Goal: Navigation & Orientation: Find specific page/section

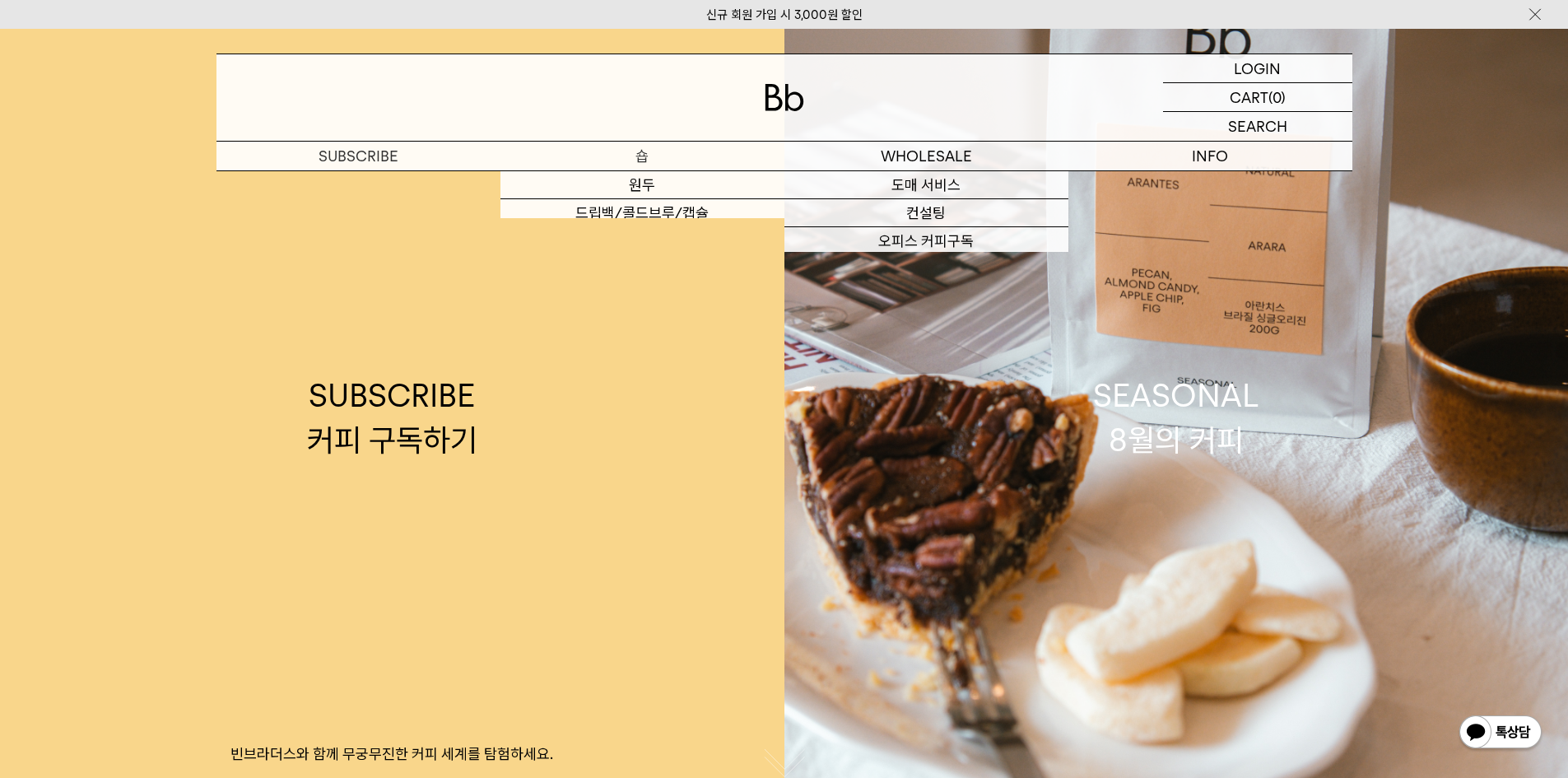
click at [651, 148] on p "숍" at bounding box center [643, 156] width 284 height 28
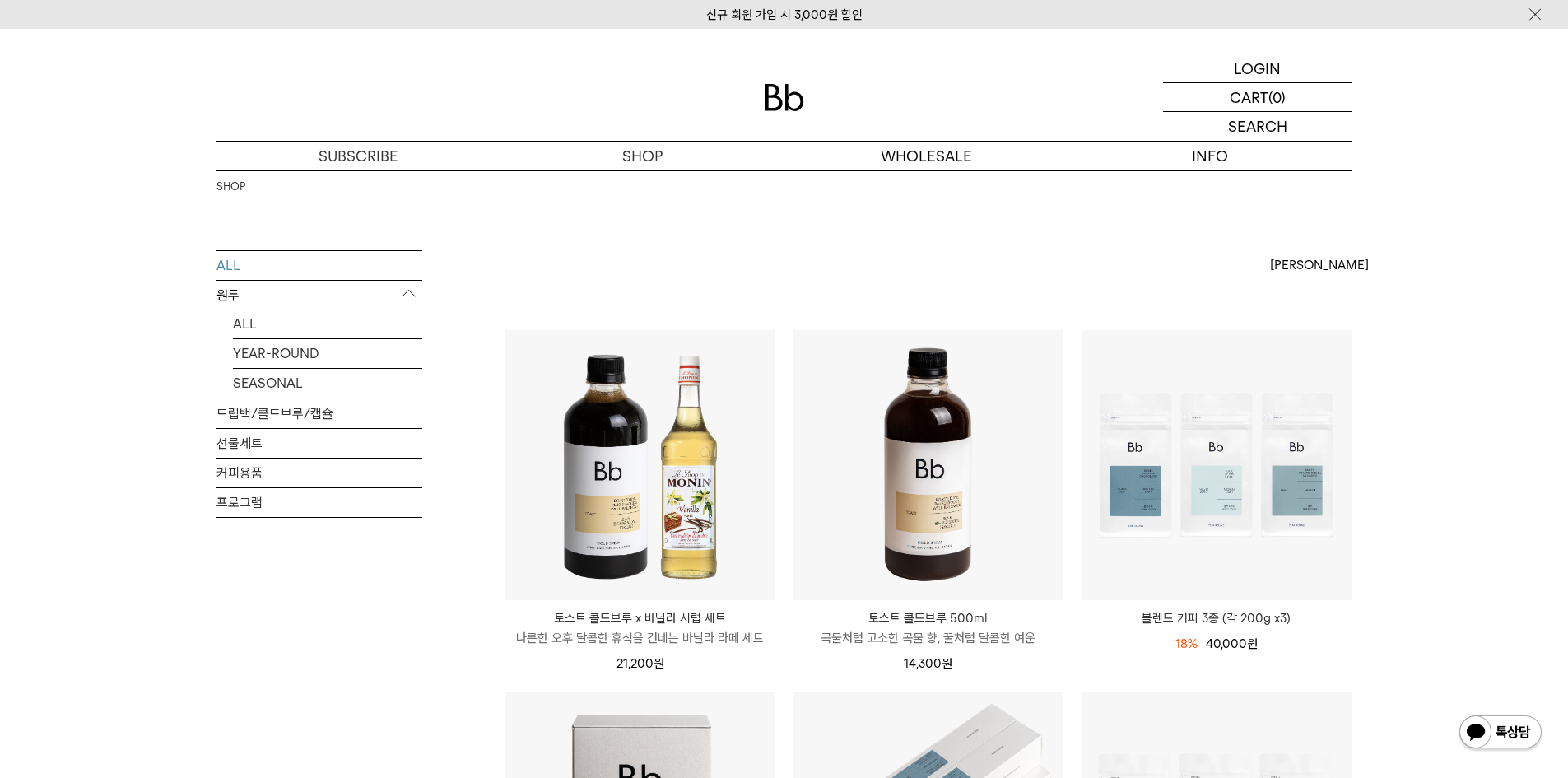
click at [787, 94] on img at bounding box center [784, 98] width 39 height 27
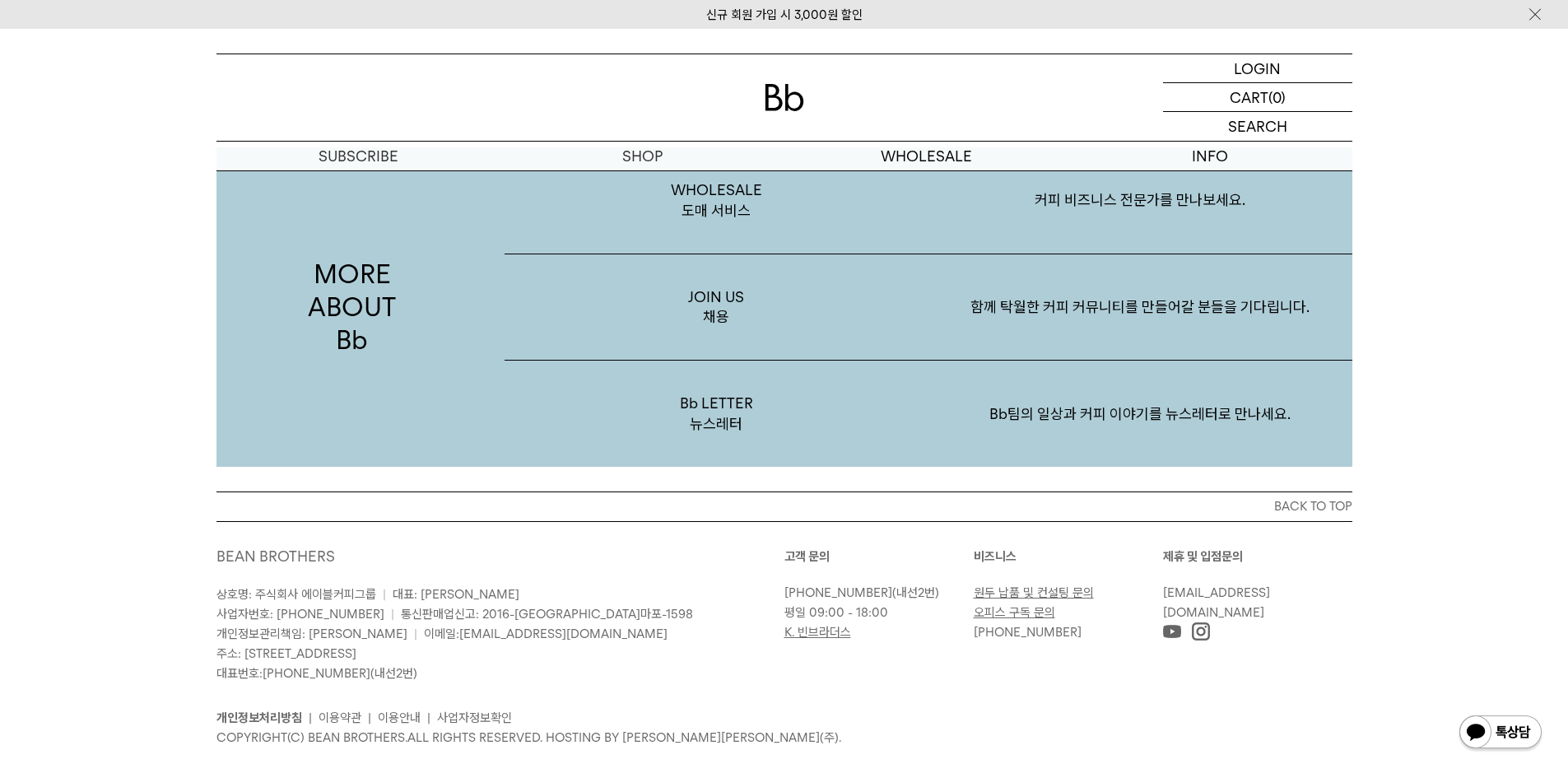
scroll to position [3209, 0]
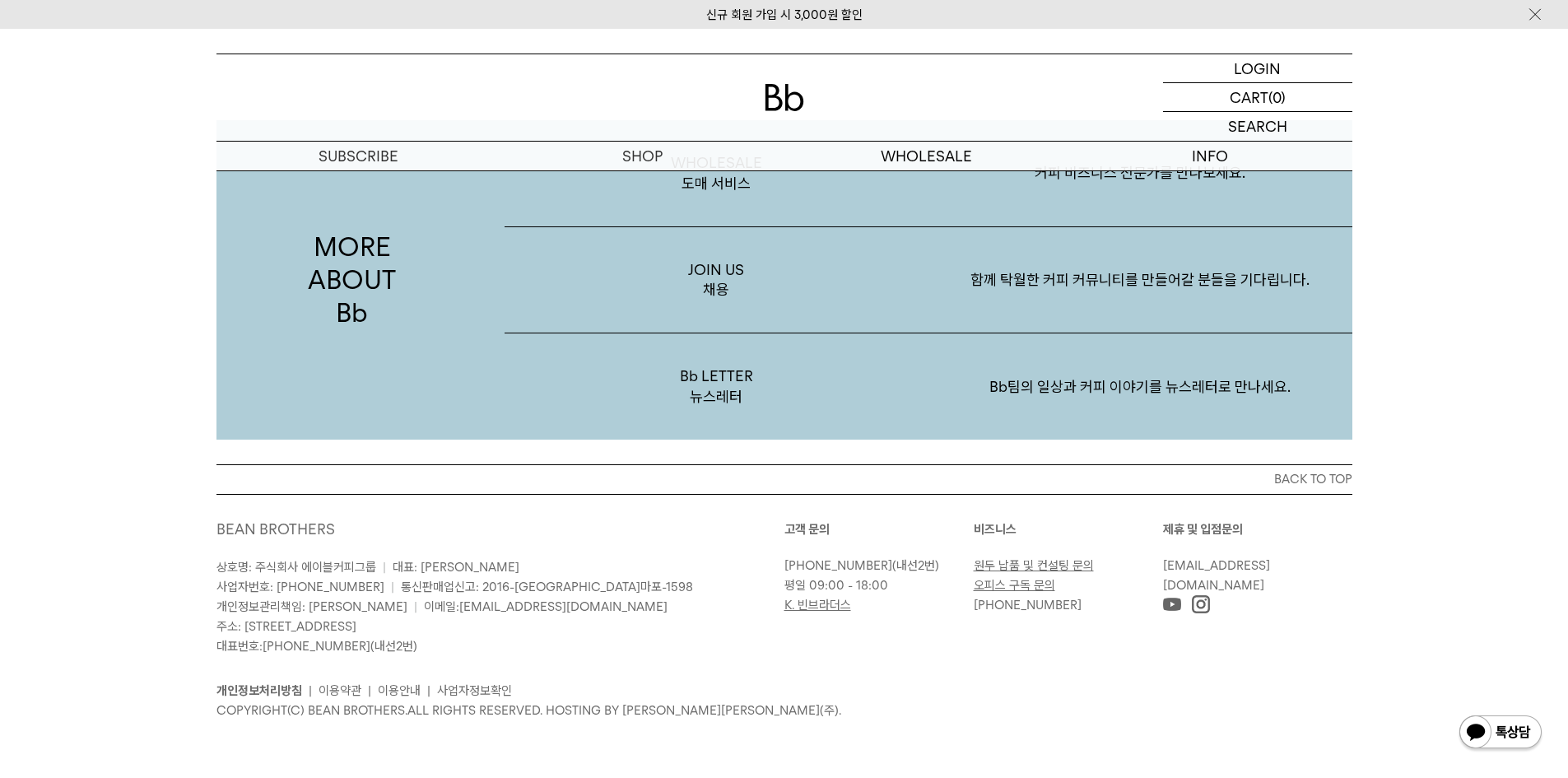
drag, startPoint x: 355, startPoint y: 566, endPoint x: 468, endPoint y: 650, distance: 140.8
click at [468, 650] on p "상호명: 주식회사 에이블커피그룹 | 대표: 박성호 사업자번호: 220-87-84283 | 통신판매업신고: 2016-서울마포-1598 개인정보관…" at bounding box center [501, 607] width 568 height 99
drag, startPoint x: 486, startPoint y: 649, endPoint x: 252, endPoint y: 559, distance: 250.7
click at [252, 559] on p "상호명: 주식회사 에이블커피그룹 | 대표: 박성호 사업자번호: 220-87-84283 | 통신판매업신고: 2016-서울마포-1598 개인정보관…" at bounding box center [501, 607] width 568 height 99
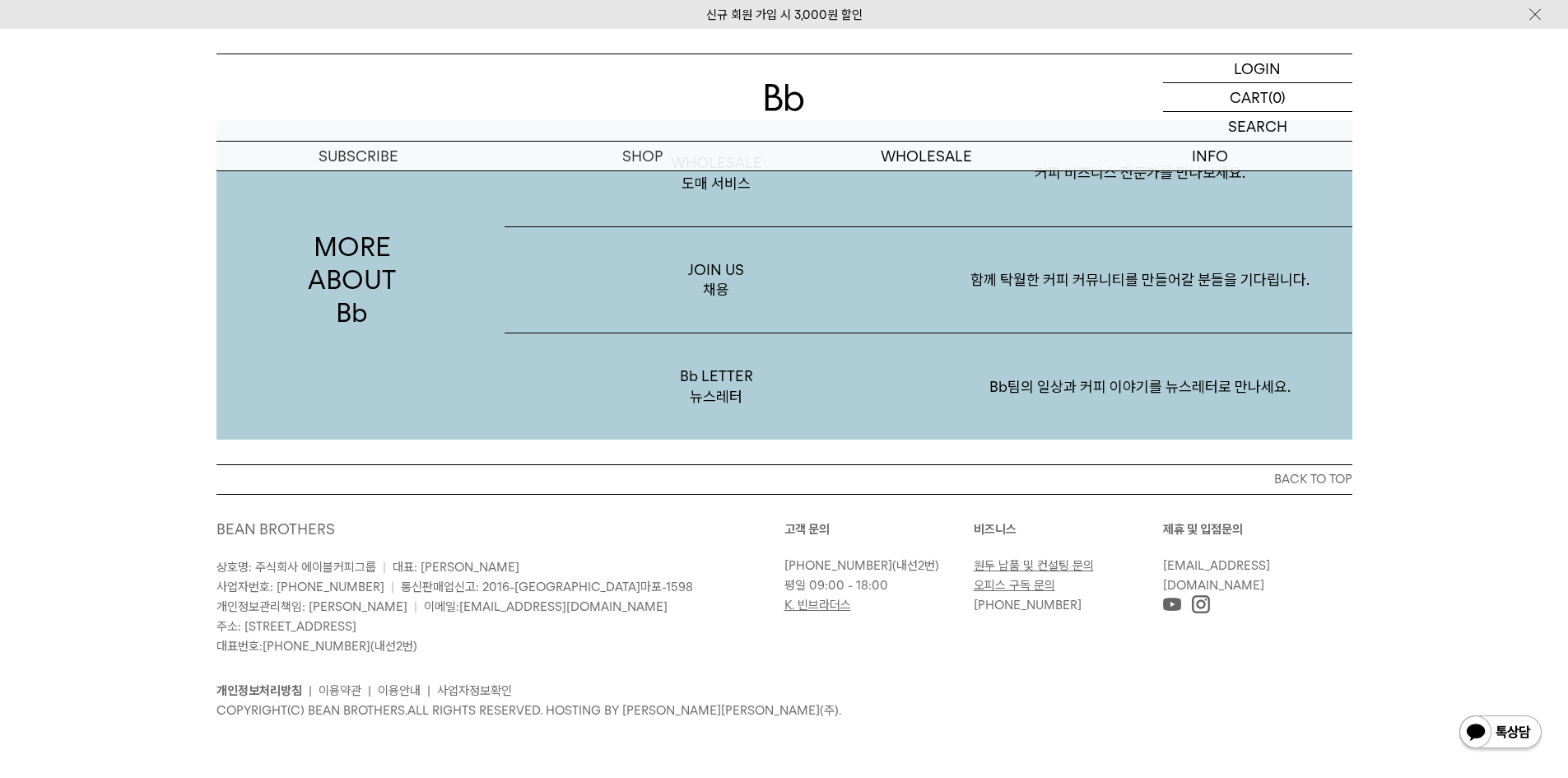
click at [252, 559] on p "상호명: 주식회사 에이블커피그룹 | 대표: 박성호 사업자번호: 220-87-84283 | 통신판매업신고: 2016-서울마포-1598 개인정보관…" at bounding box center [501, 607] width 568 height 99
click at [1114, 412] on p "Bb팀의 일상과 커피 이야기를 뉴스레터로 만나세요." at bounding box center [1140, 387] width 424 height 86
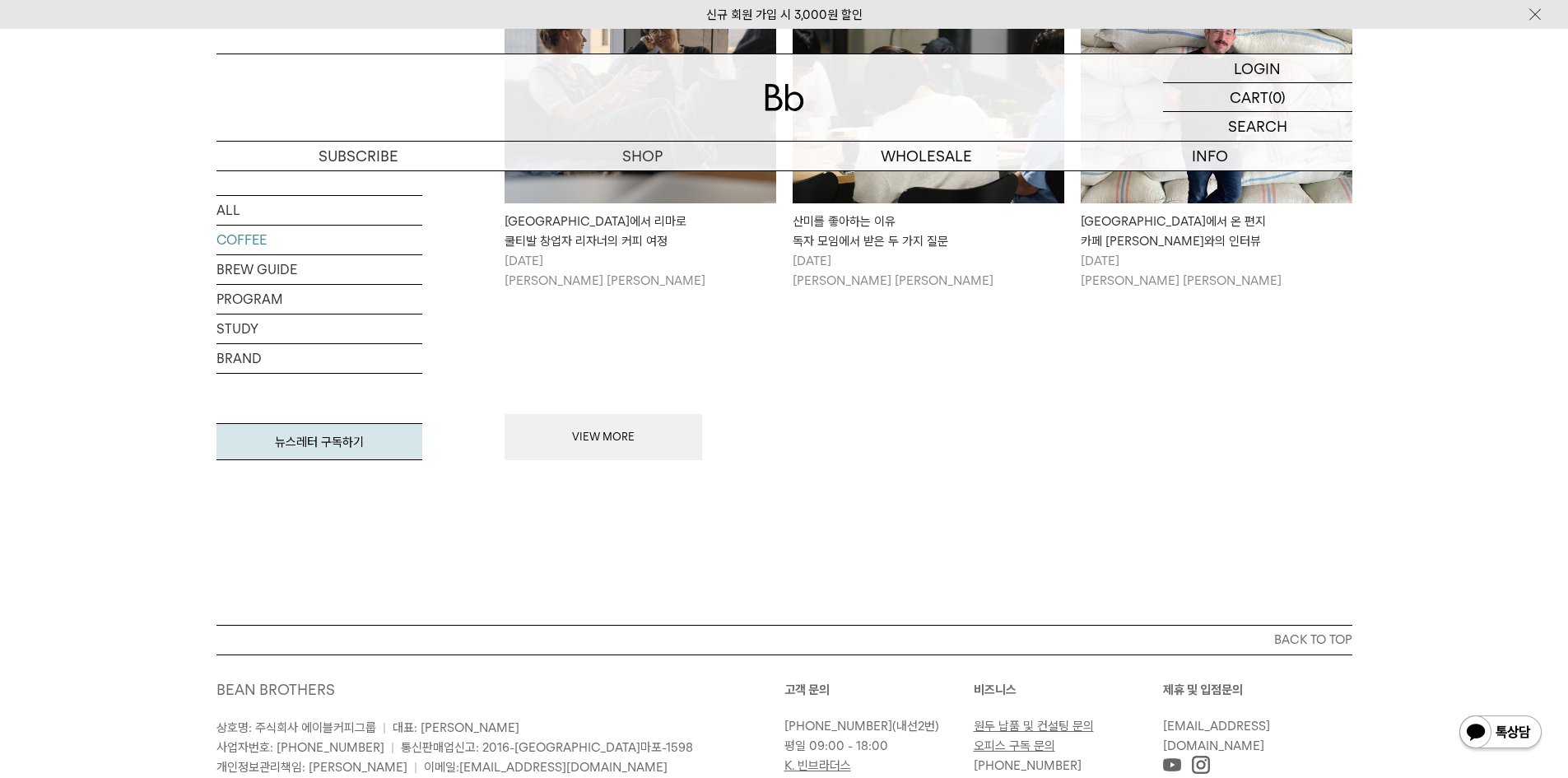
scroll to position [1970, 0]
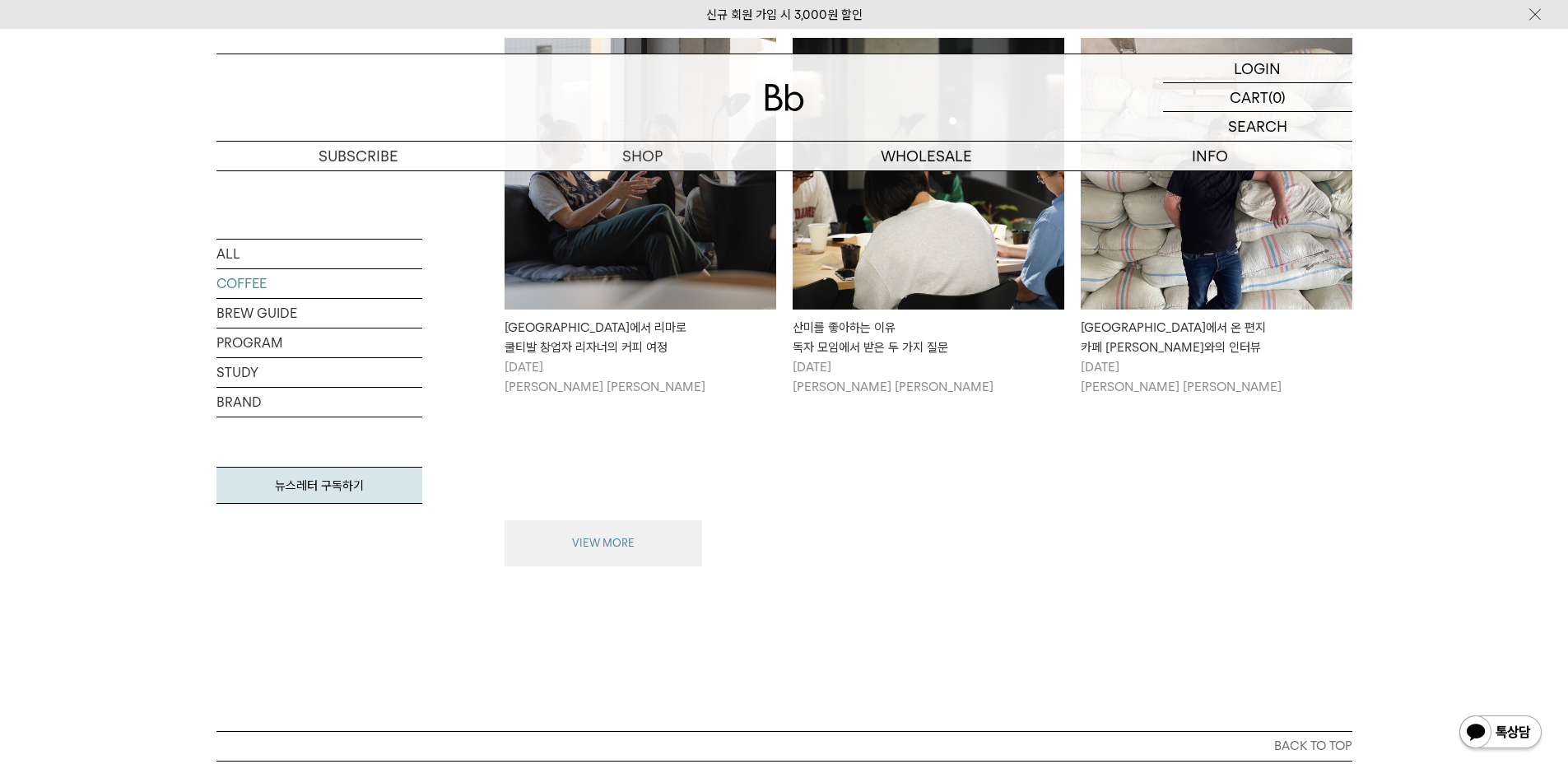
click at [646, 542] on button "VIEW MORE" at bounding box center [603, 543] width 198 height 46
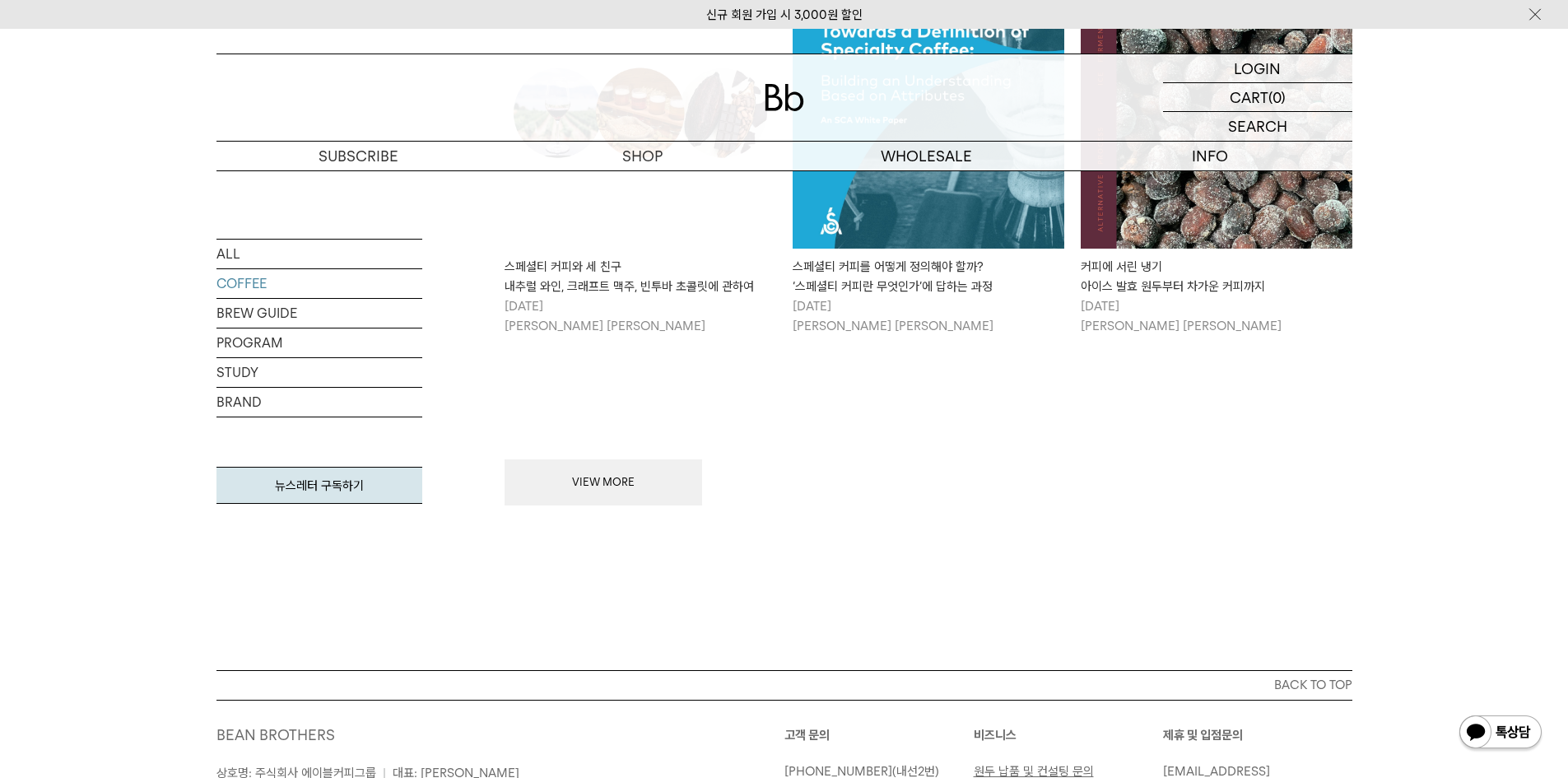
scroll to position [3723, 0]
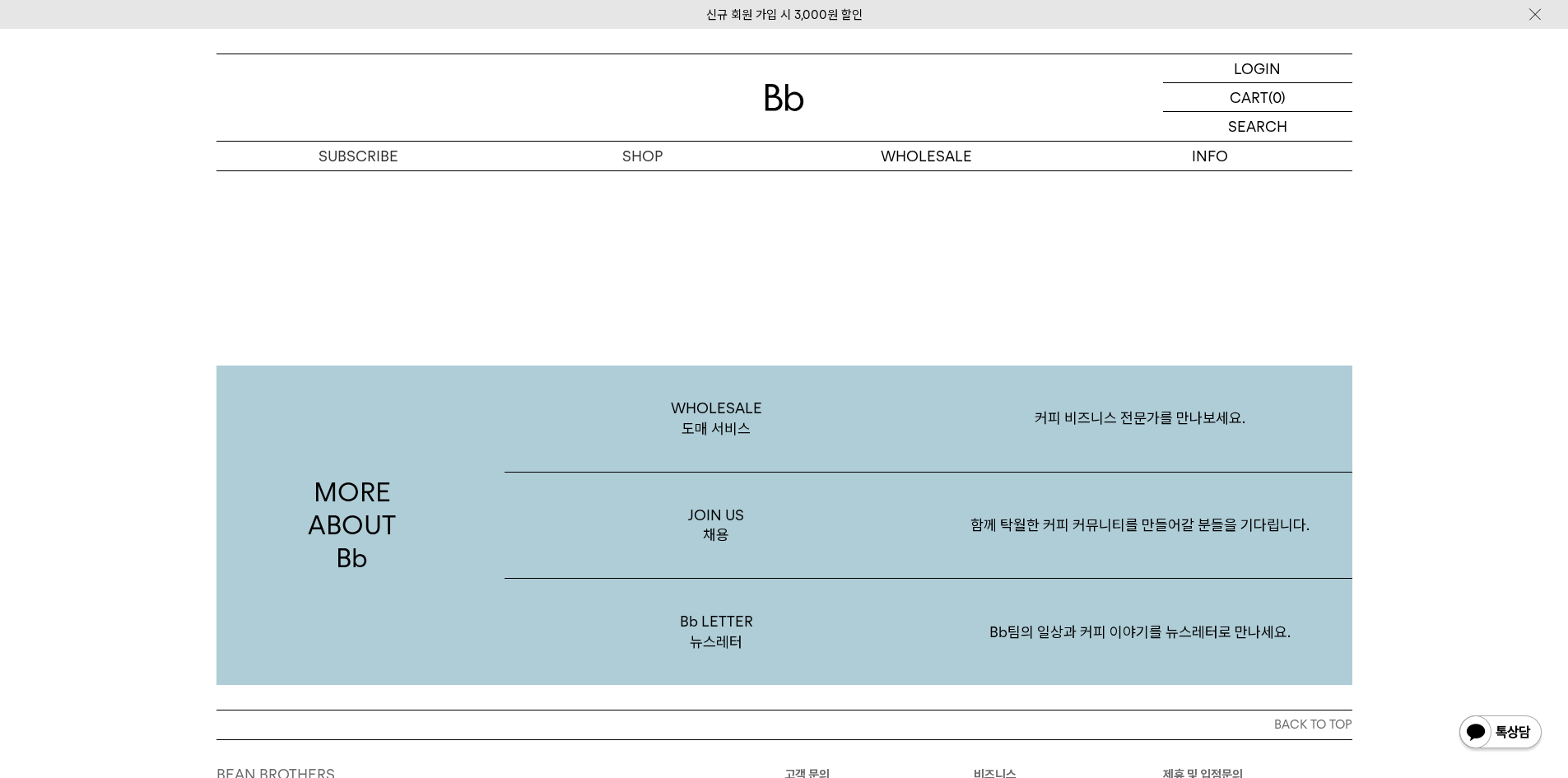
scroll to position [3209, 0]
